Goal: Navigation & Orientation: Find specific page/section

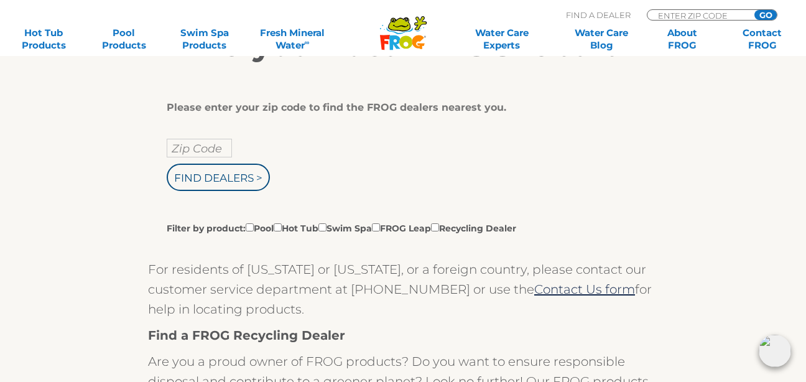
scroll to position [231, 0]
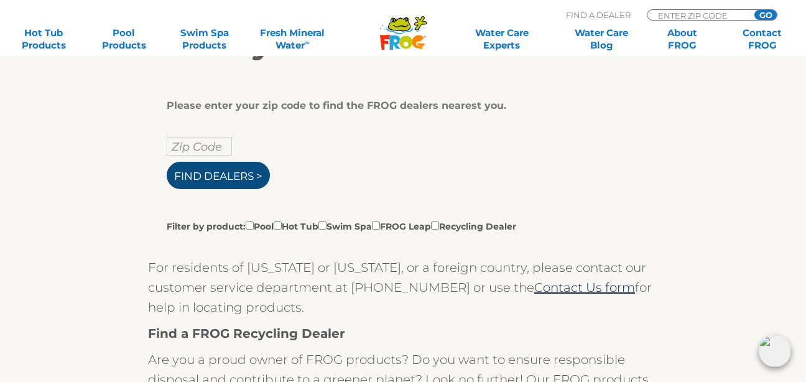
click at [208, 185] on input "Find Dealers >" at bounding box center [218, 175] width 103 height 27
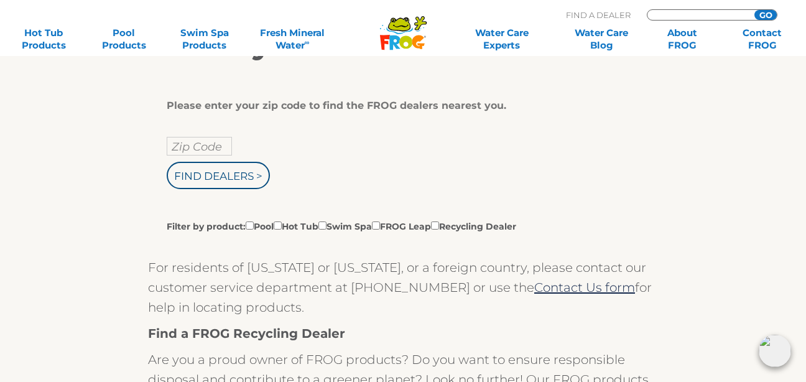
click at [189, 155] on input "Zip Code" at bounding box center [199, 146] width 65 height 19
type input "ENTER ZIP CODE"
click at [167, 162] on input "Find Dealers >" at bounding box center [218, 175] width 103 height 27
type input "Zip Code"
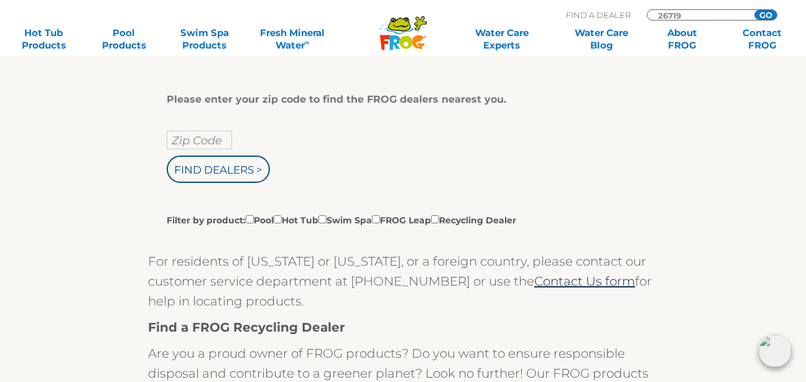
scroll to position [238, 0]
type input "26719"
click at [181, 149] on input "Zip Code" at bounding box center [199, 139] width 65 height 19
click at [216, 182] on input "Find Dealers >" at bounding box center [218, 168] width 103 height 27
click at [225, 149] on input "26/19" at bounding box center [199, 139] width 65 height 19
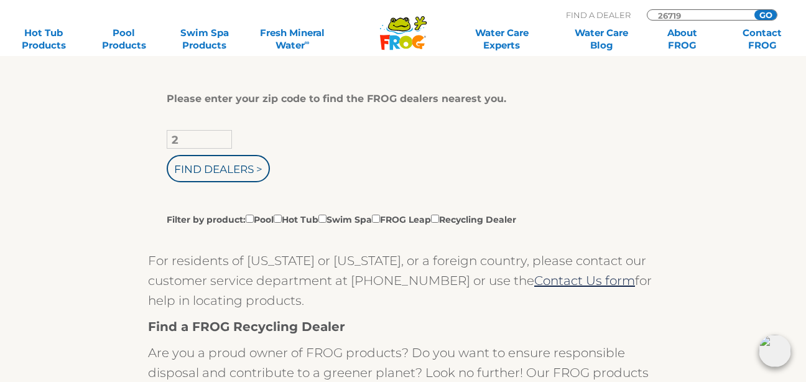
type input "26719"
click at [234, 182] on input "Find Dealers >" at bounding box center [218, 168] width 103 height 27
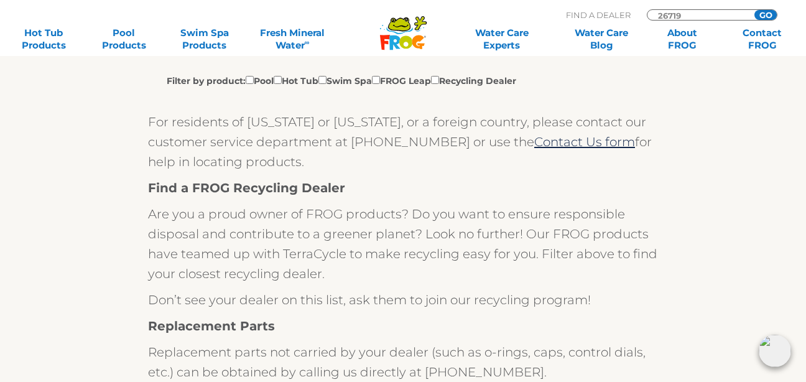
scroll to position [407, 0]
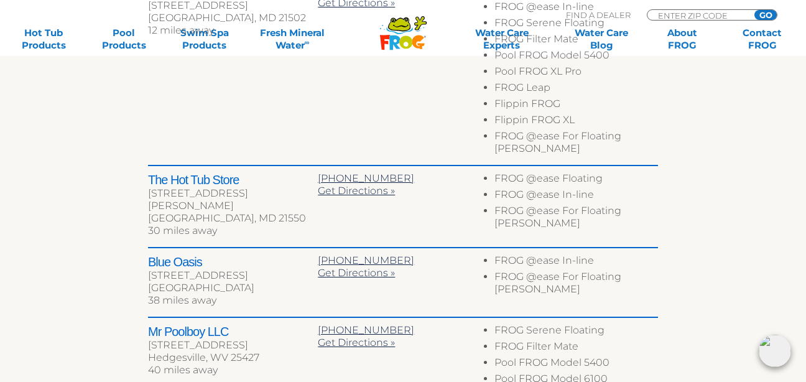
scroll to position [589, 0]
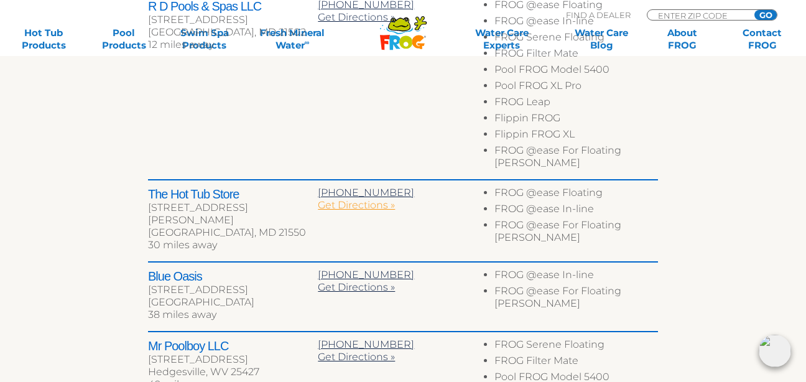
click at [346, 206] on span "Get Directions »" at bounding box center [356, 205] width 77 height 12
